Goal: Information Seeking & Learning: Learn about a topic

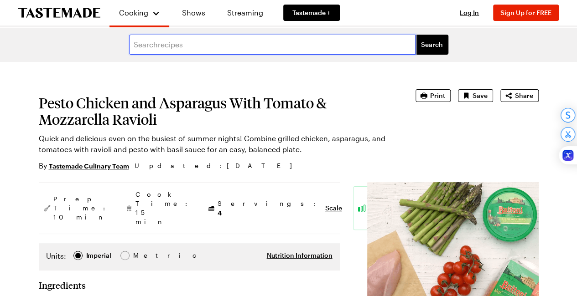
click at [198, 39] on input "text" at bounding box center [272, 45] width 286 height 20
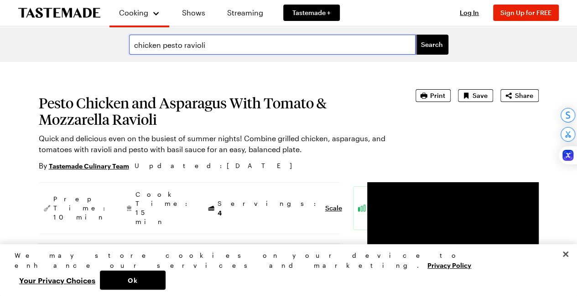
type input "chicken pesto ravioli"
click at [415, 35] on button "Search" at bounding box center [431, 45] width 33 height 20
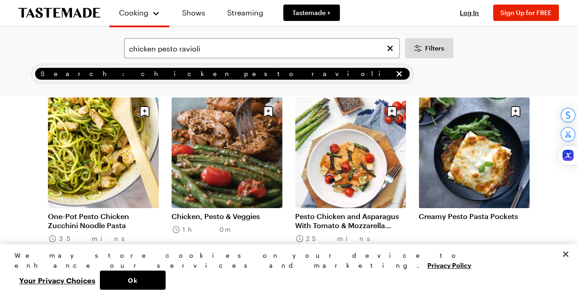
scroll to position [50, 0]
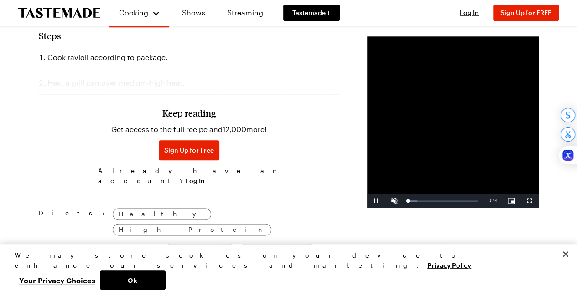
scroll to position [528, 0]
